Goal: Book appointment/travel/reservation

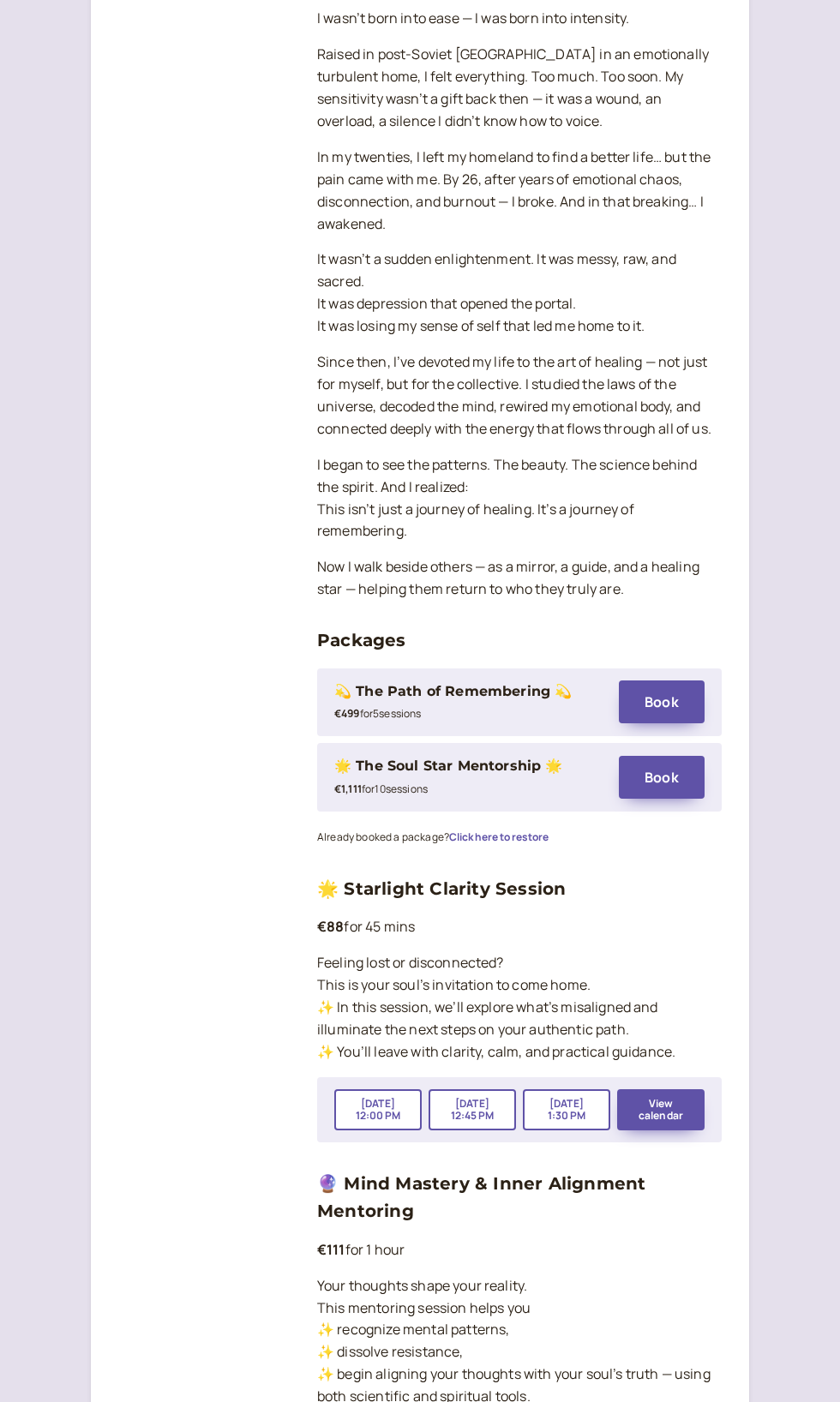
scroll to position [819, 0]
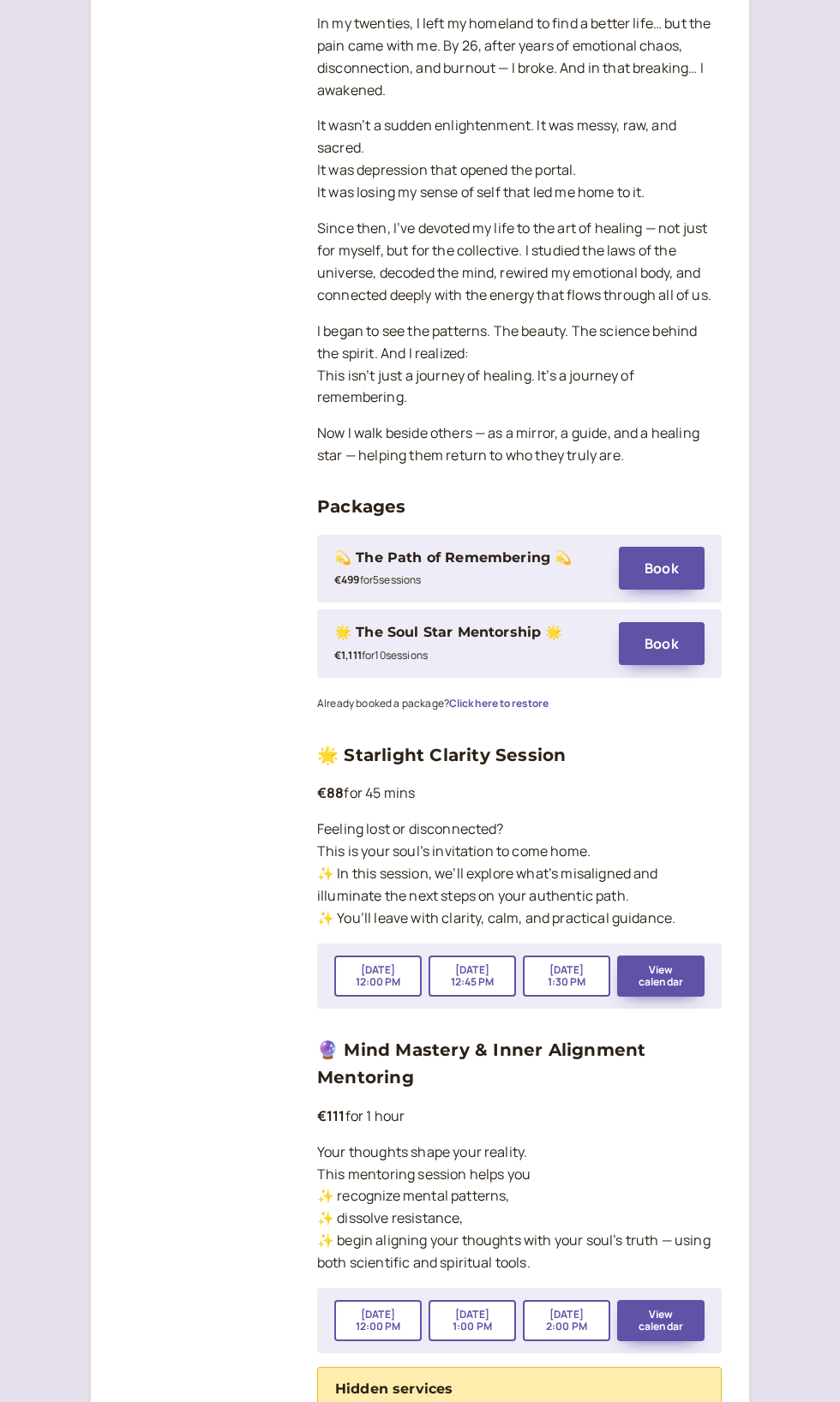
click at [587, 1137] on div "🔮 Mind Mastery & Inner Alignment Mentoring €111 for 1 hour Your thoughts shape …" at bounding box center [518, 1194] width 404 height 317
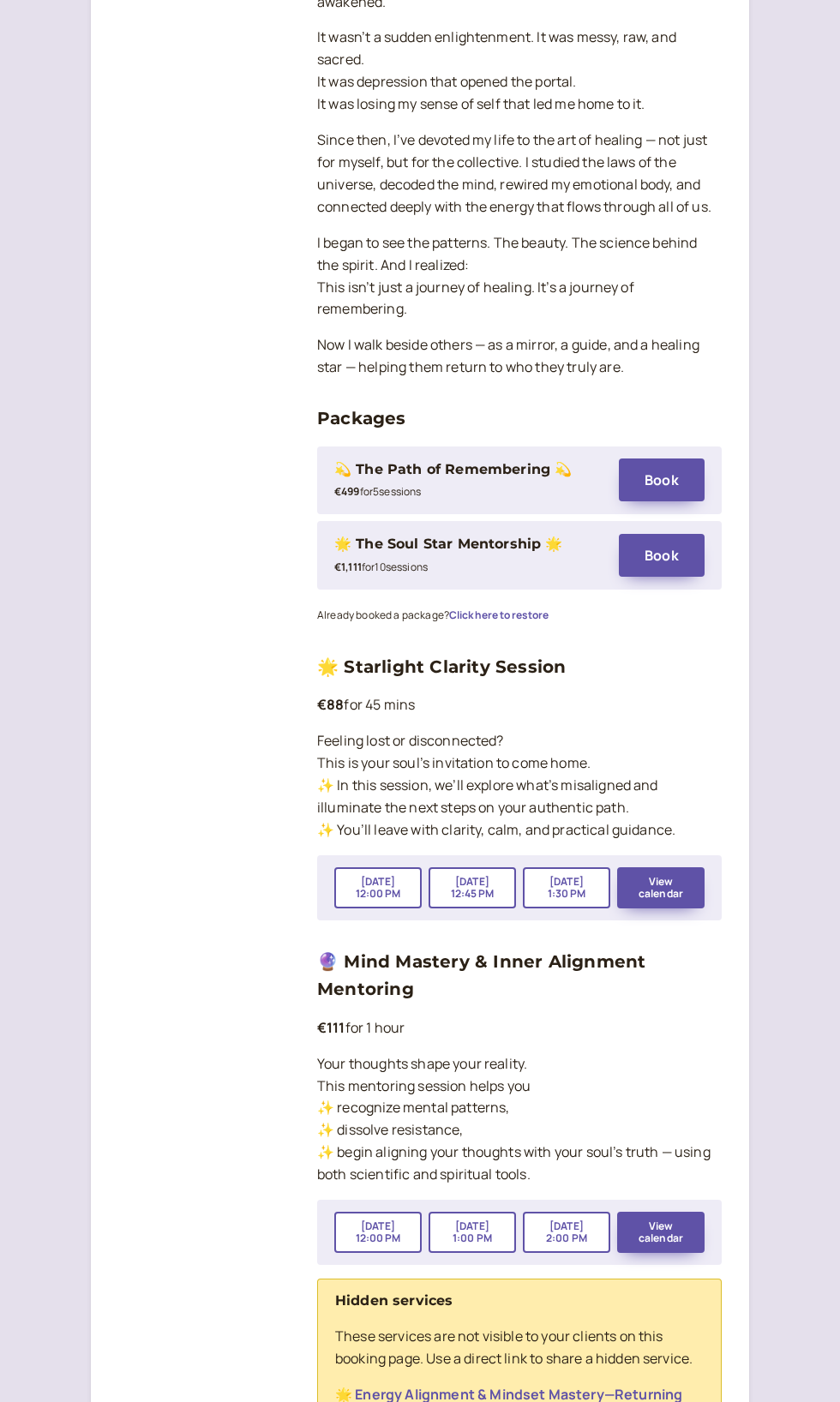
click at [437, 969] on link "🔮 Mind Mastery & Inner Alignment Mentoring" at bounding box center [481, 975] width 329 height 48
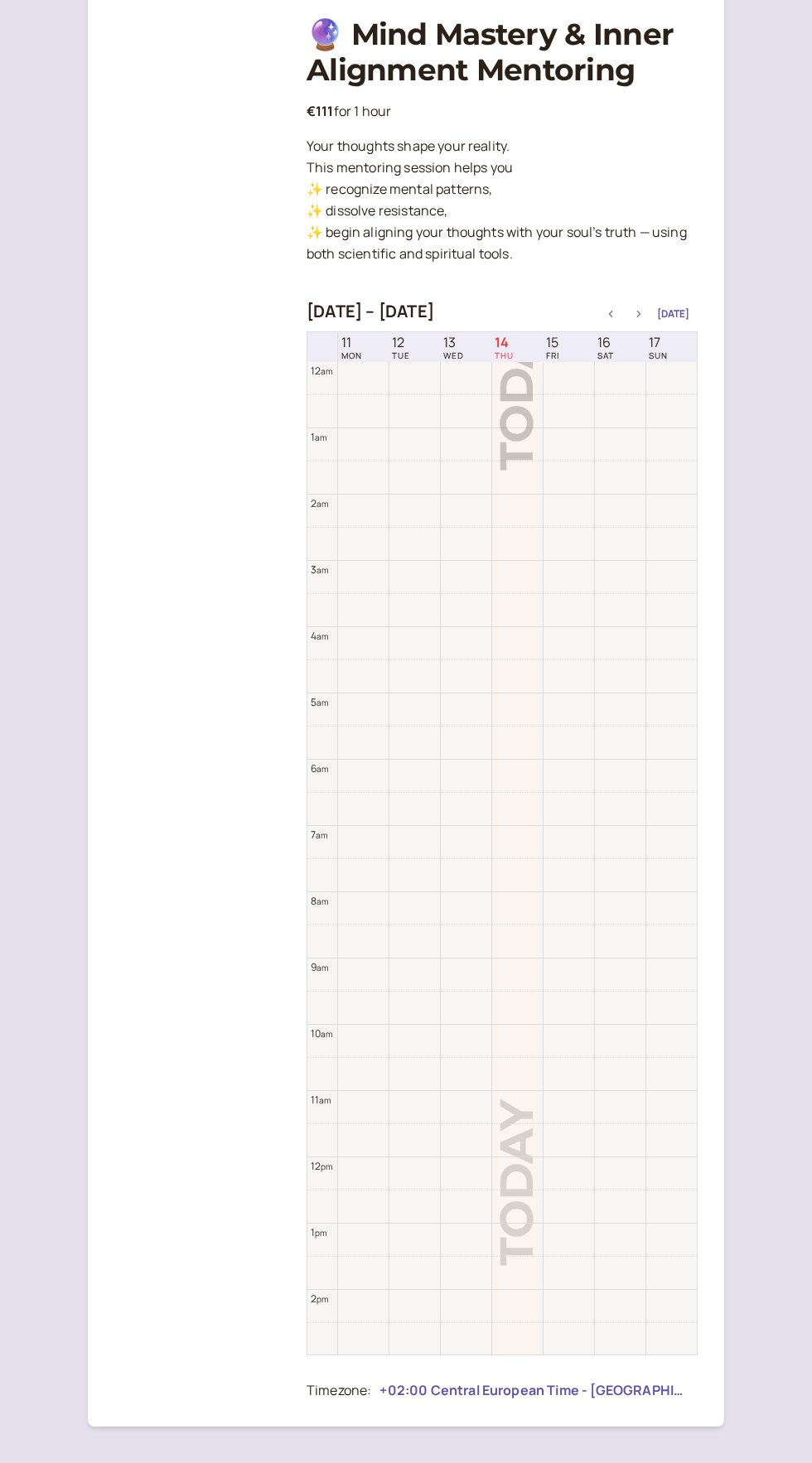
scroll to position [500, 0]
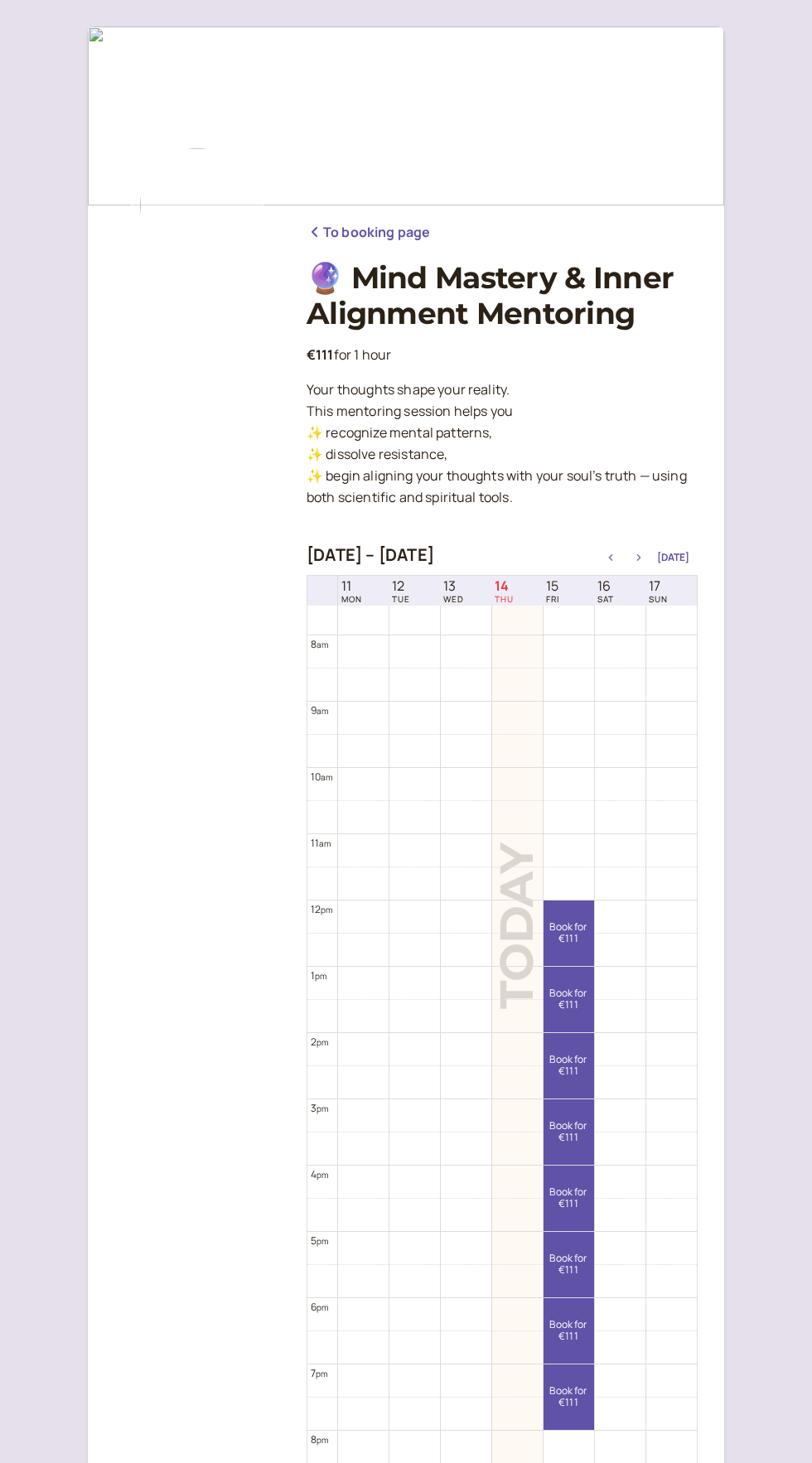
click at [642, 557] on icon "button" at bounding box center [638, 557] width 20 height 7
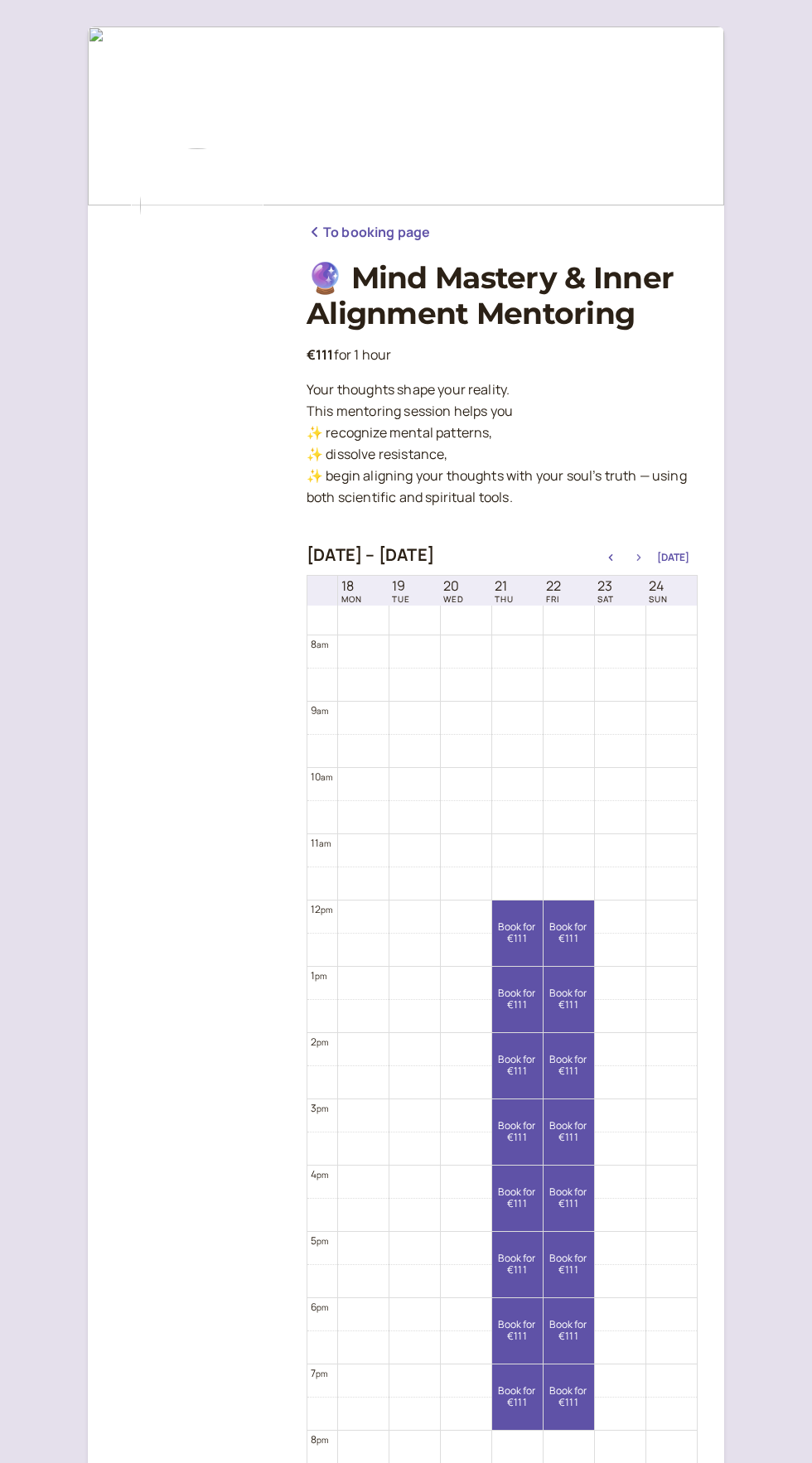
scroll to position [16, 0]
